Goal: Information Seeking & Learning: Find specific page/section

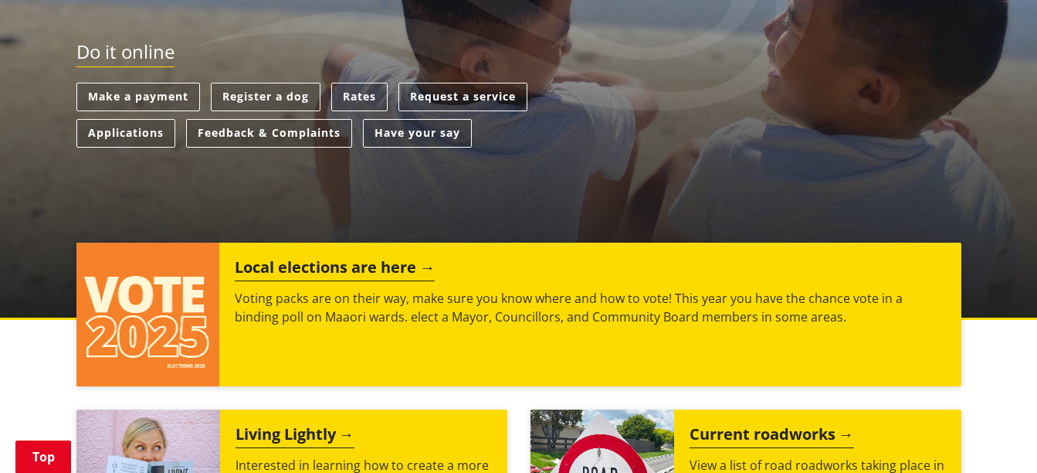
scroll to position [433, 0]
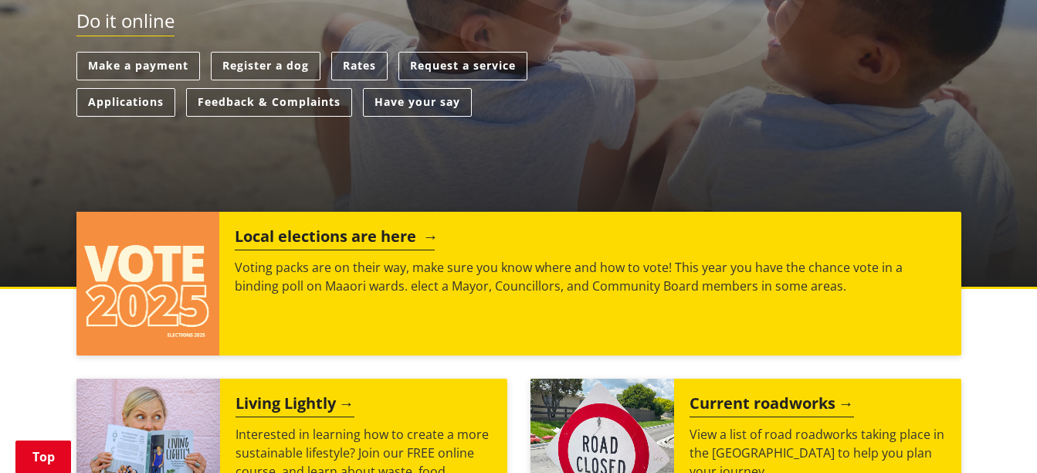
click at [140, 300] on img at bounding box center [148, 284] width 144 height 144
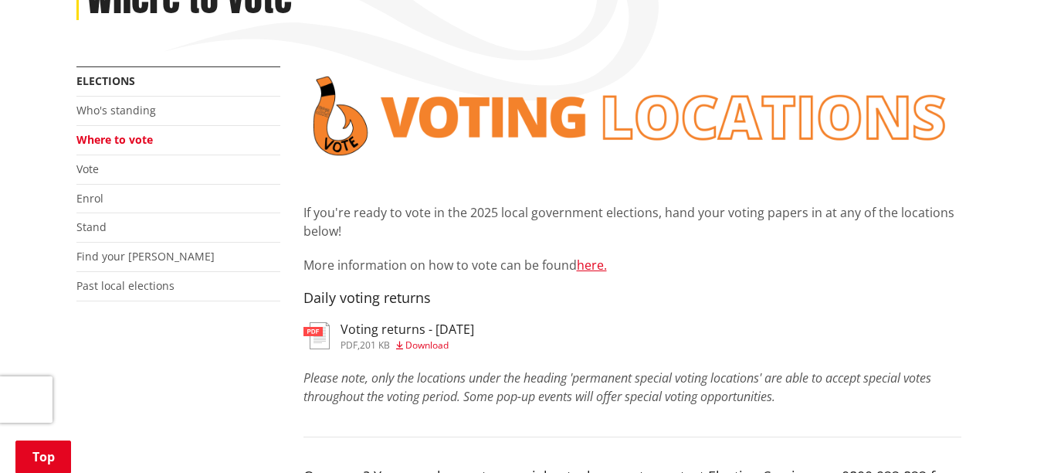
scroll to position [247, 0]
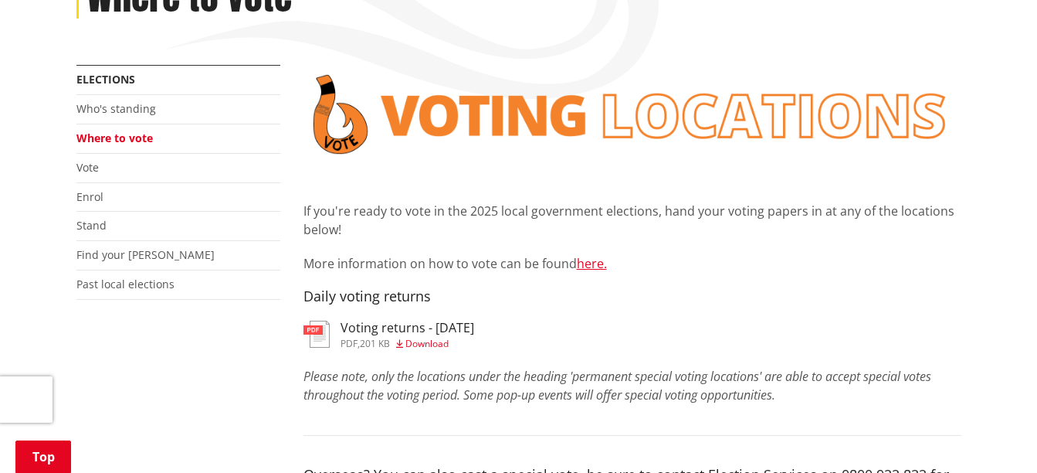
click at [387, 328] on h3 "Voting returns - 2/10/2025" at bounding box center [408, 328] width 134 height 15
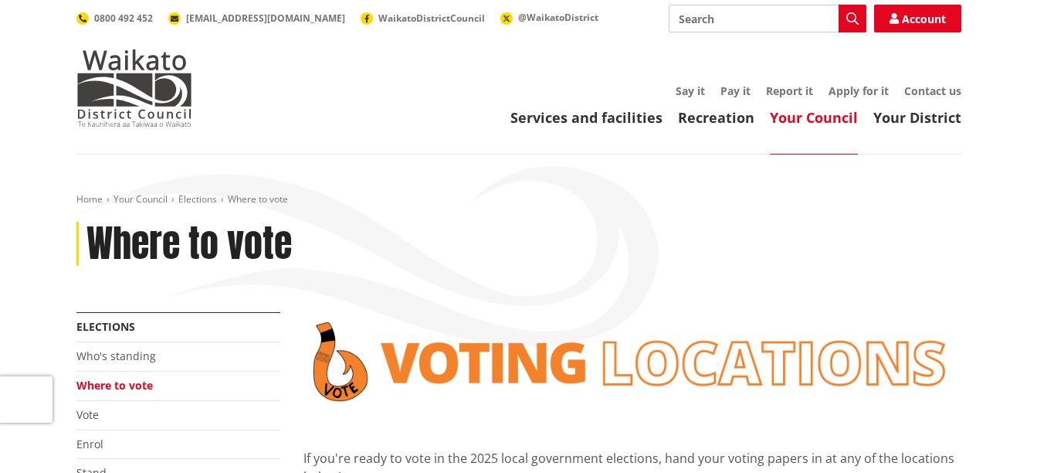
scroll to position [247, 0]
